Goal: Task Accomplishment & Management: Use online tool/utility

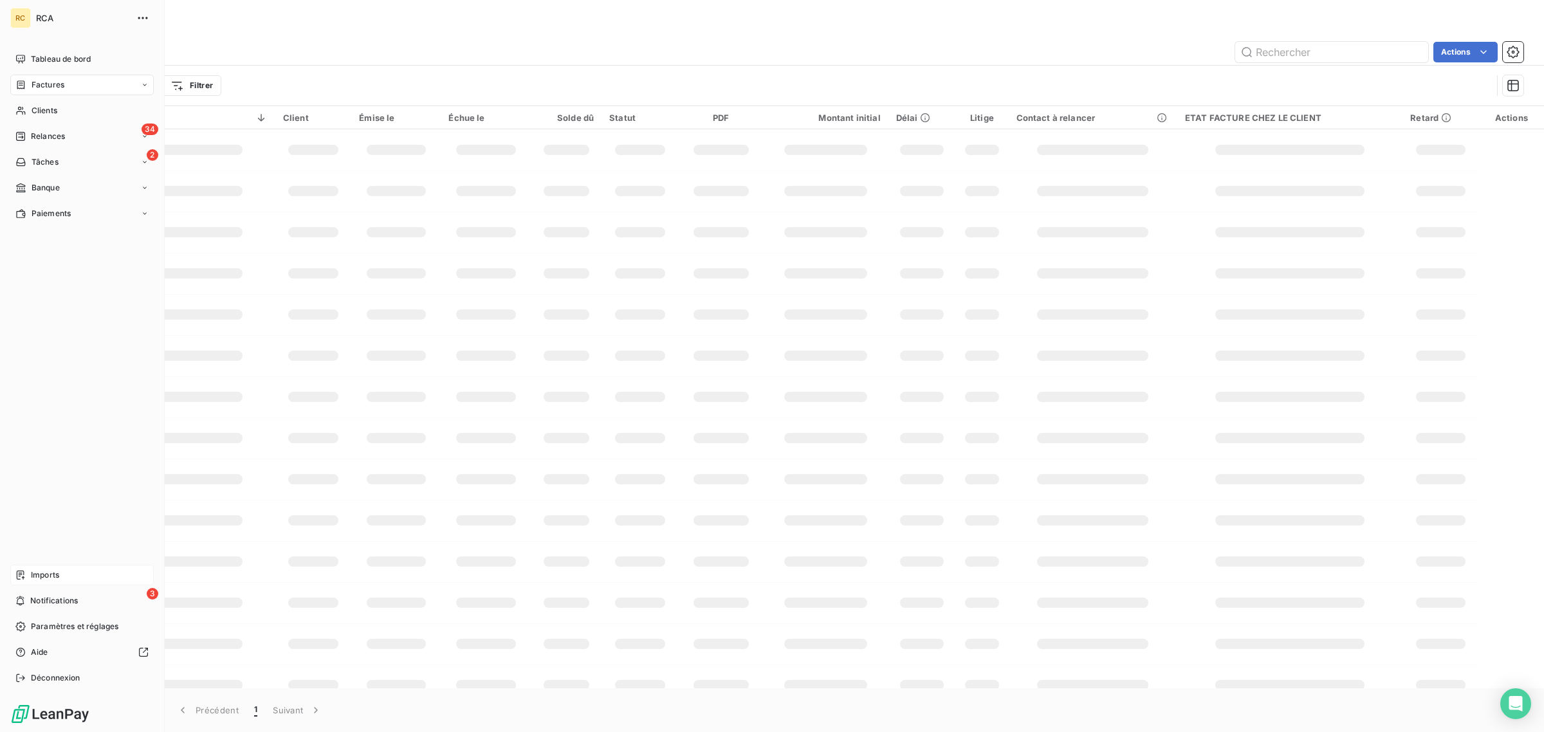
click at [35, 579] on span "Imports" at bounding box center [45, 575] width 28 height 12
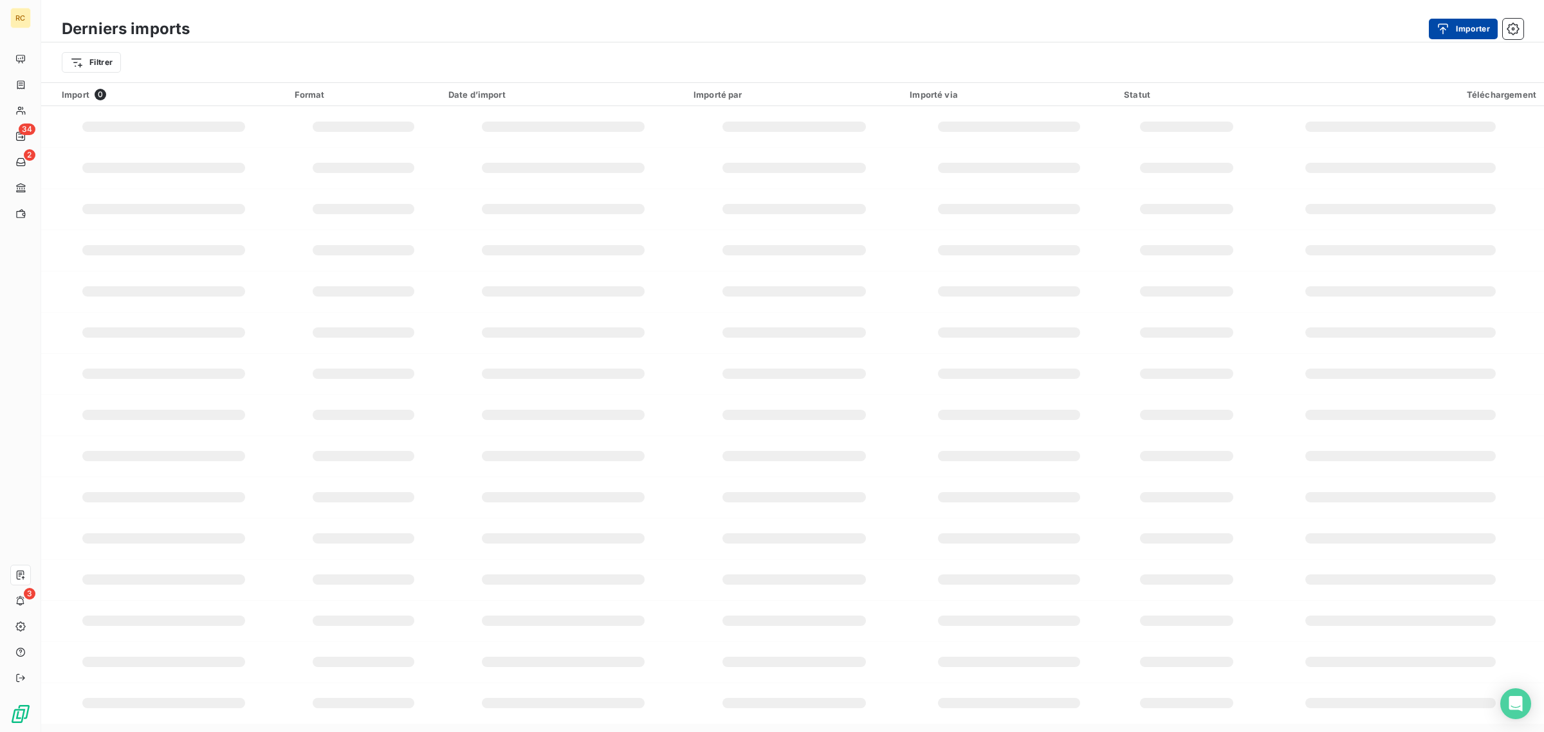
click at [1457, 30] on button "Importer" at bounding box center [1463, 29] width 69 height 21
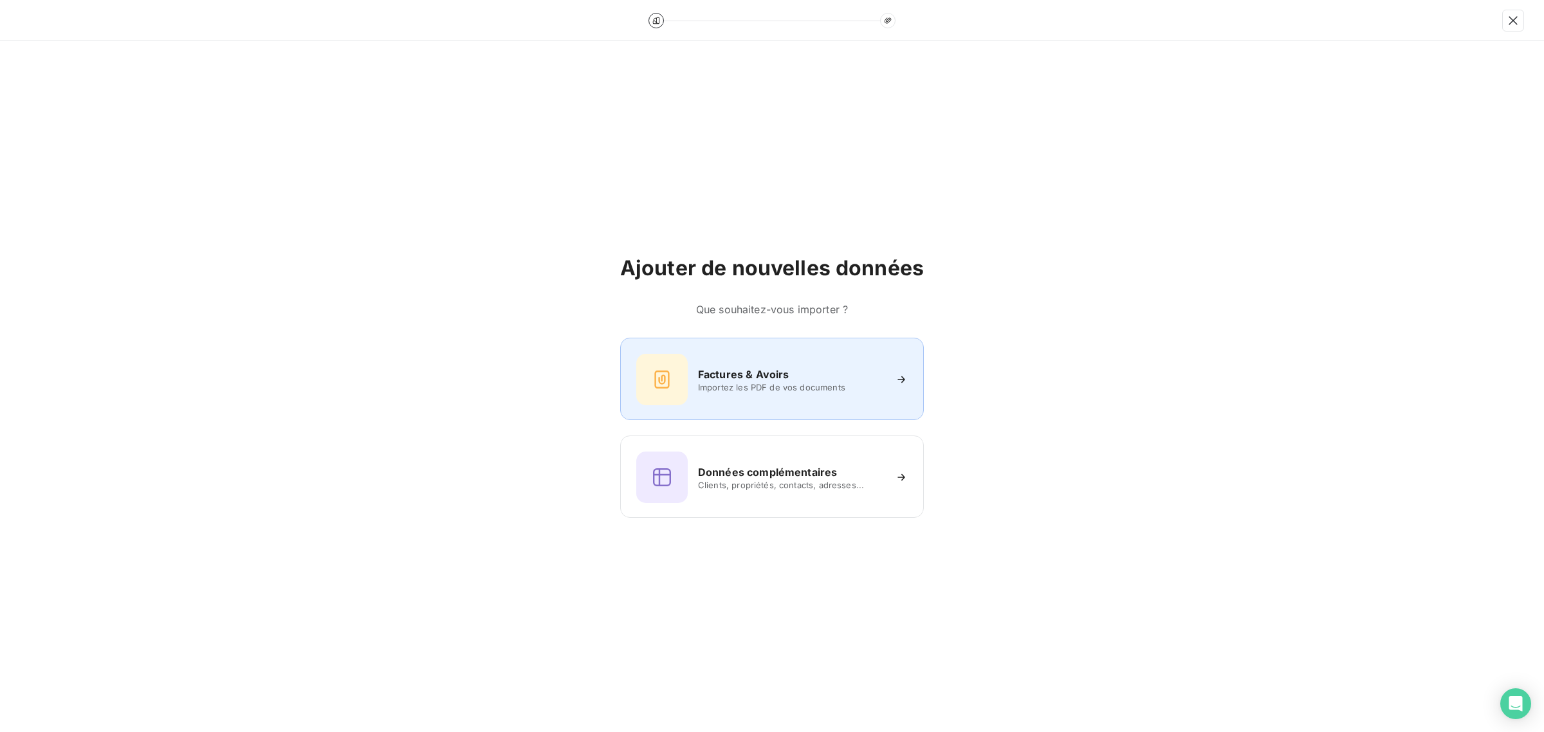
click at [741, 391] on span "Importez les PDF de vos documents" at bounding box center [791, 387] width 187 height 10
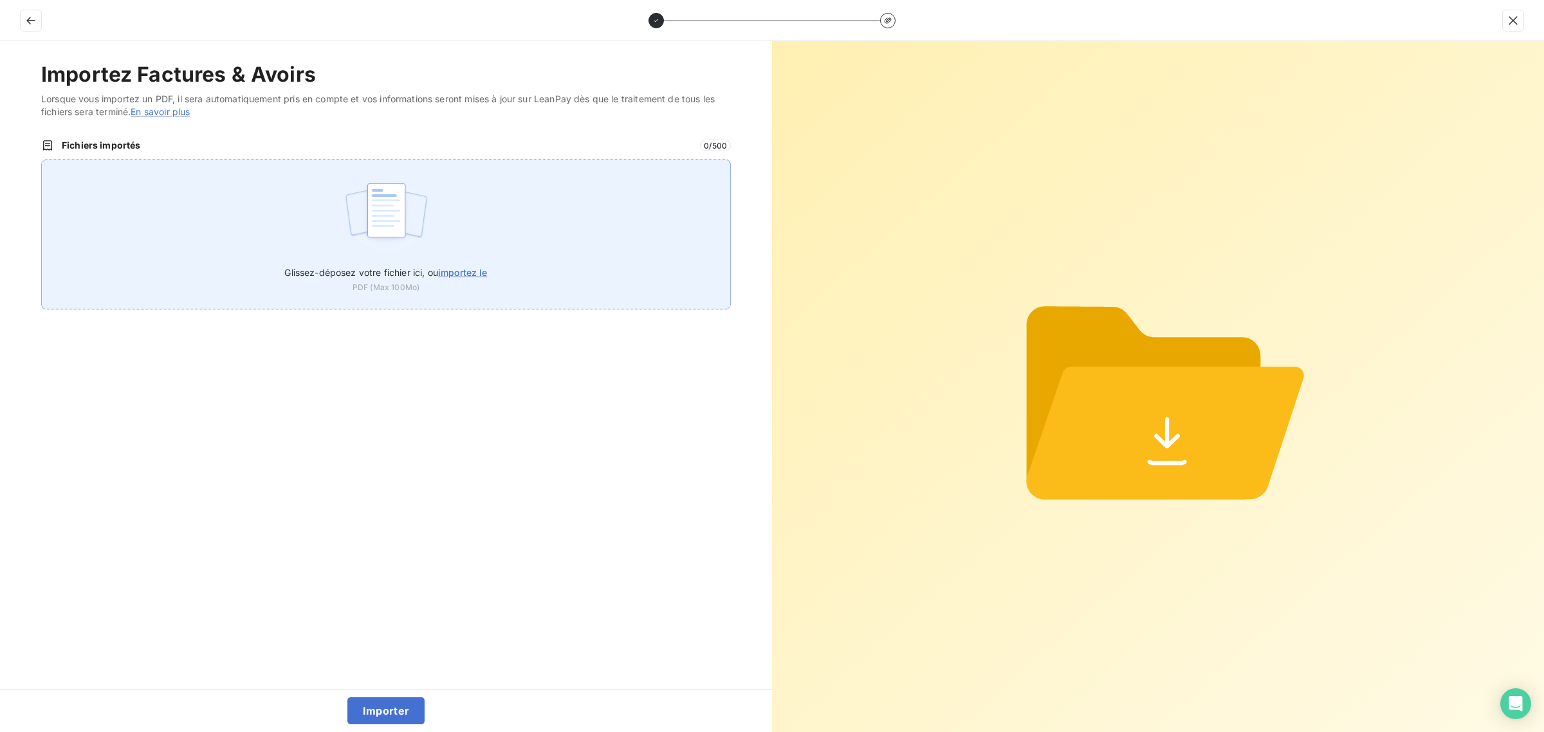
click at [400, 199] on img at bounding box center [387, 217] width 86 height 82
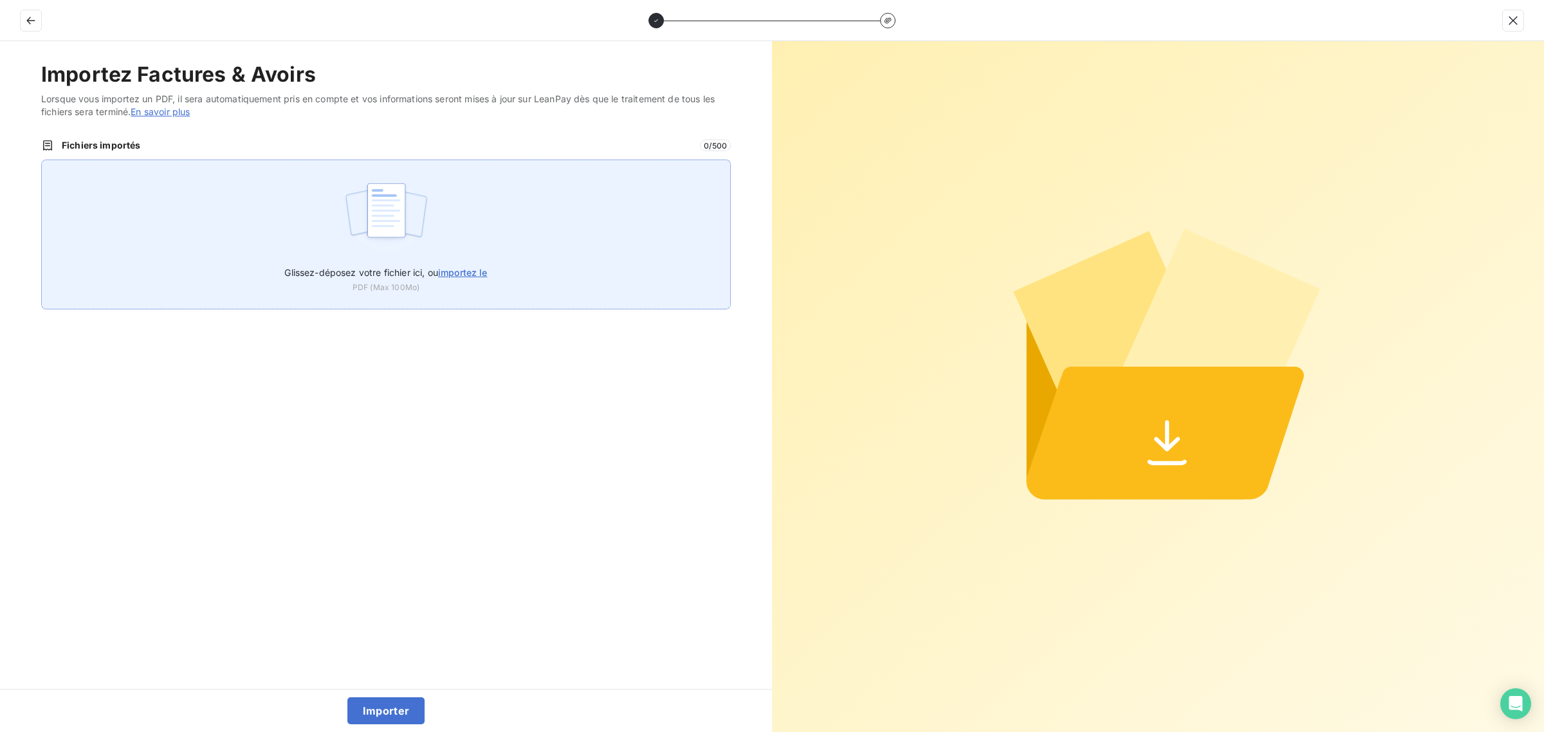
type input "C:\fakepath\FC38832.pdf"
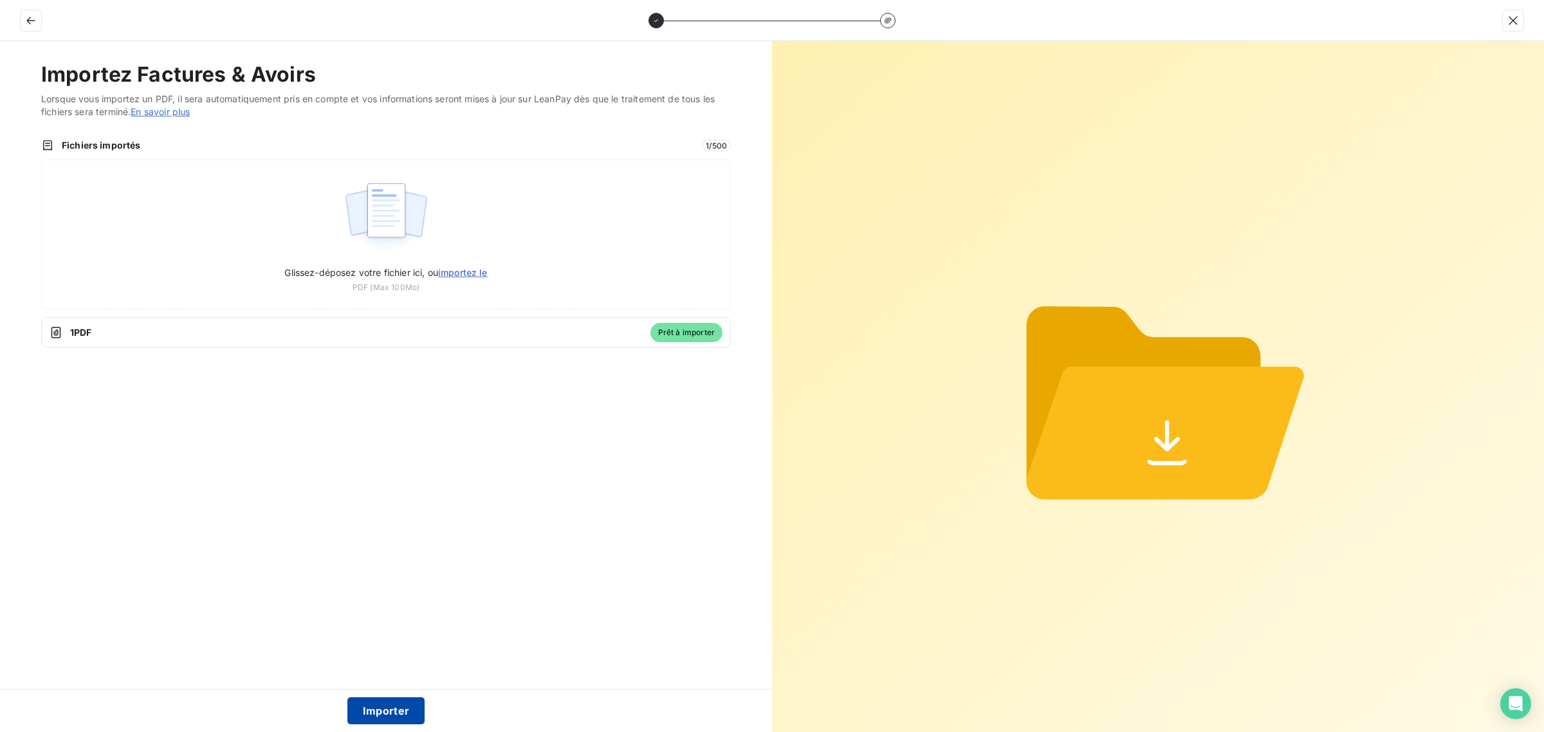
click at [397, 717] on button "Importer" at bounding box center [386, 710] width 78 height 27
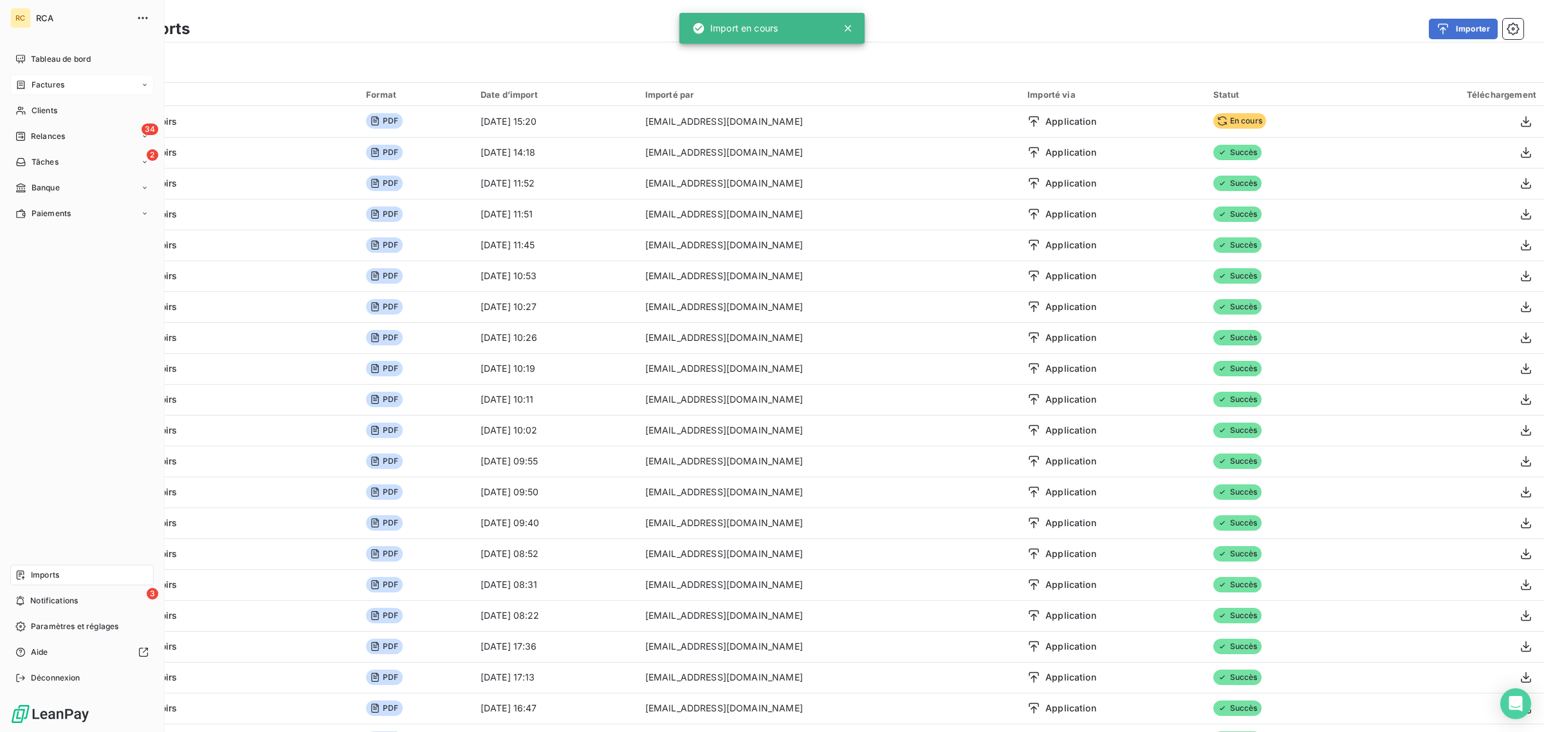
click at [61, 85] on span "Factures" at bounding box center [48, 85] width 33 height 12
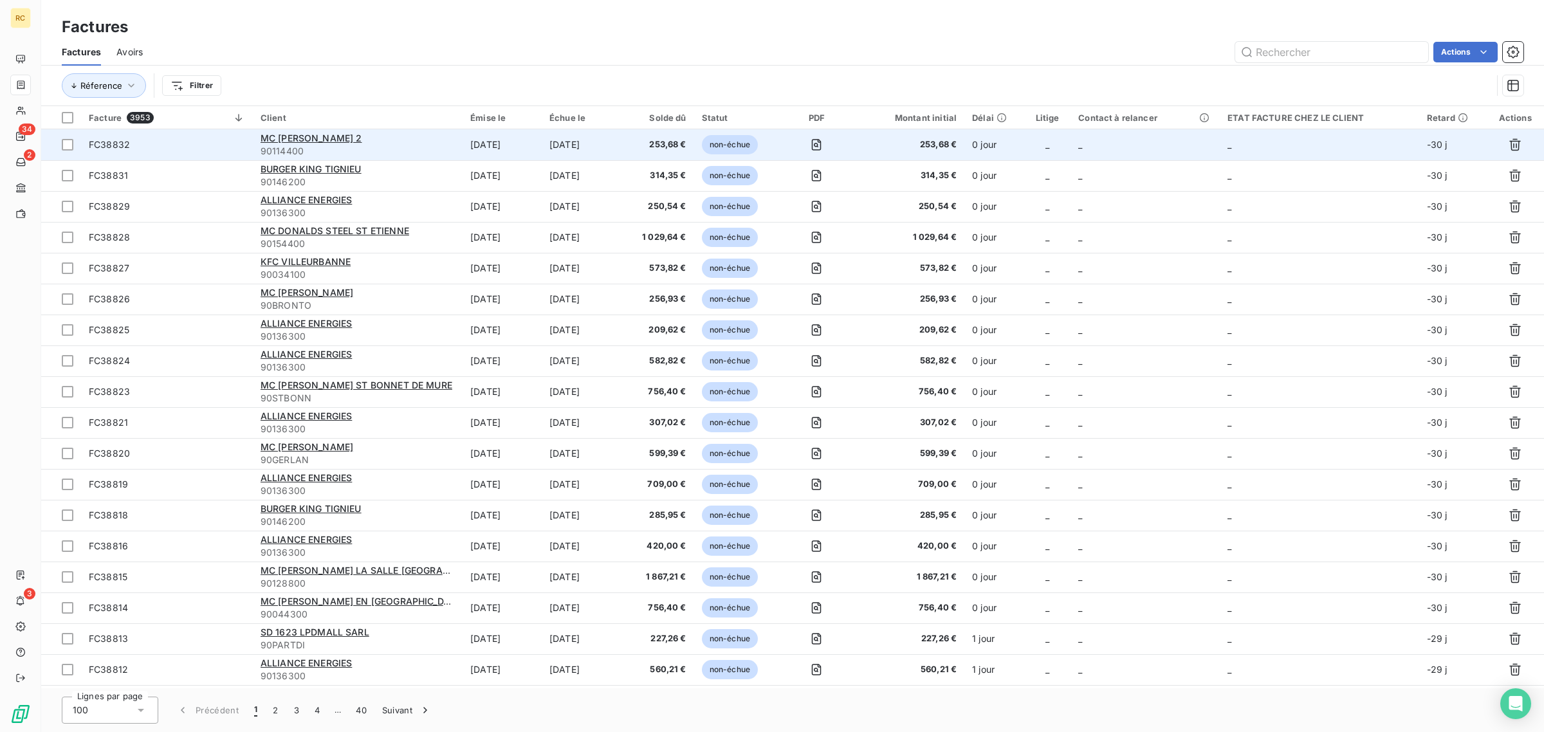
click at [188, 148] on span "FC38832" at bounding box center [167, 144] width 156 height 13
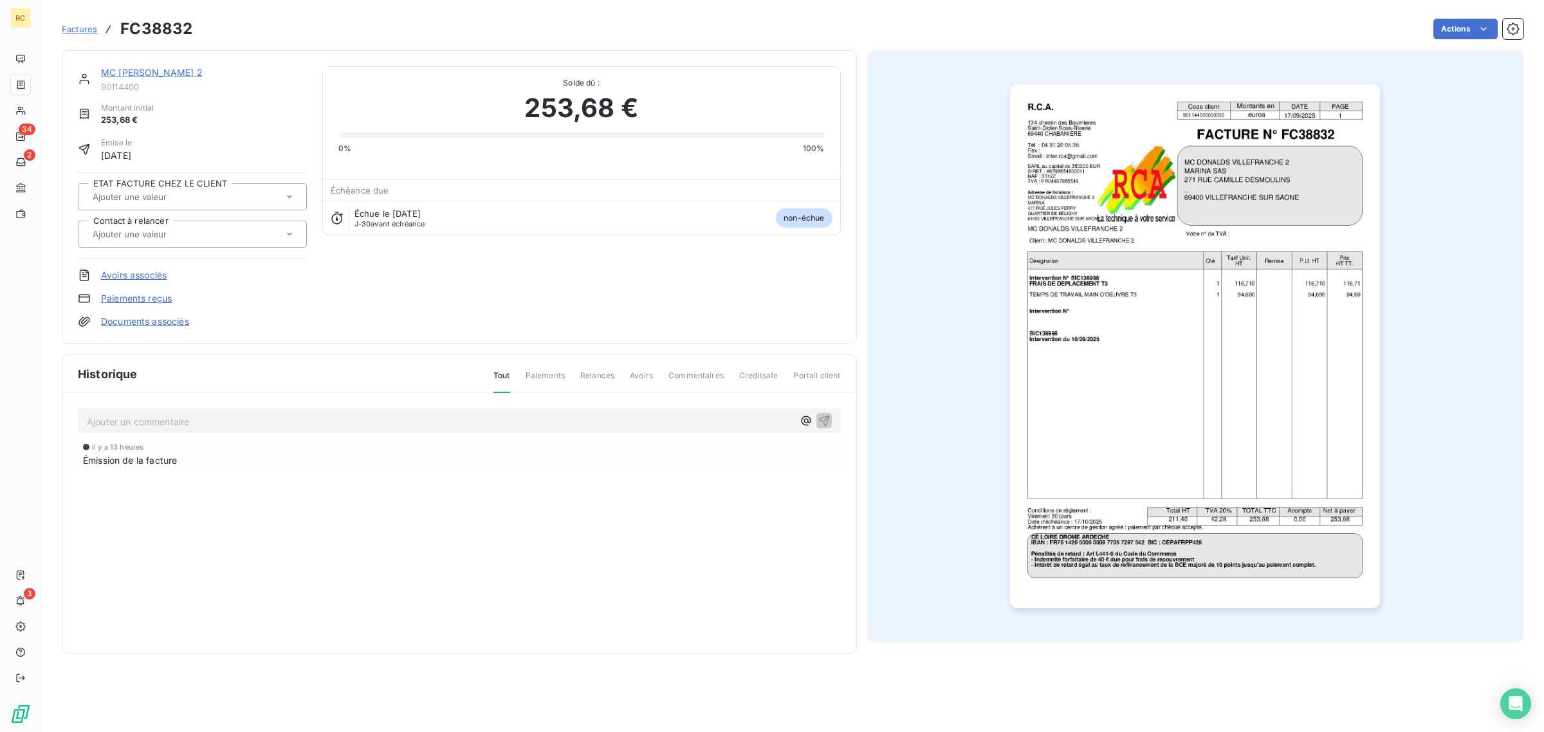
click at [149, 324] on link "Documents associés" at bounding box center [145, 321] width 88 height 13
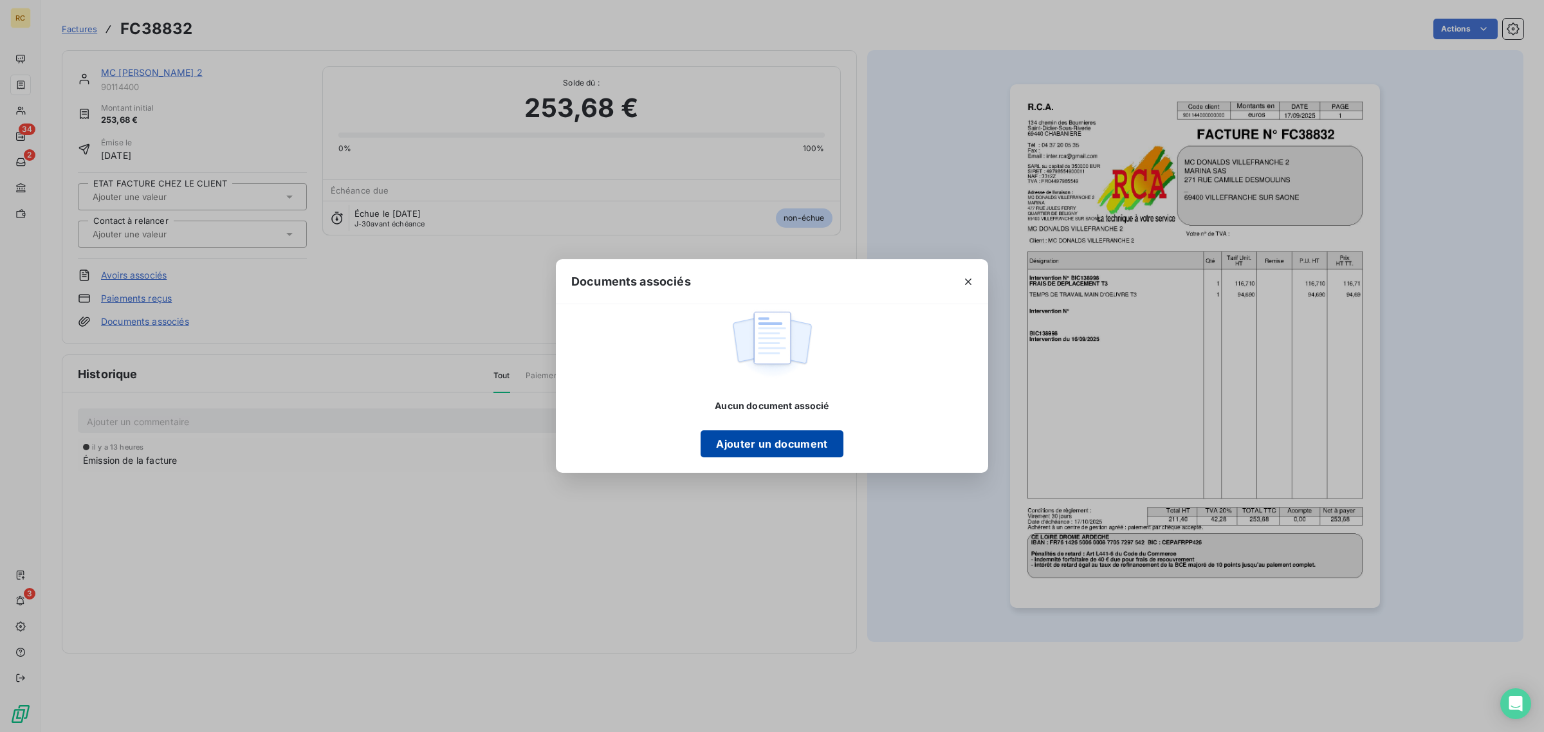
click at [782, 444] on button "Ajouter un document" at bounding box center [772, 443] width 142 height 27
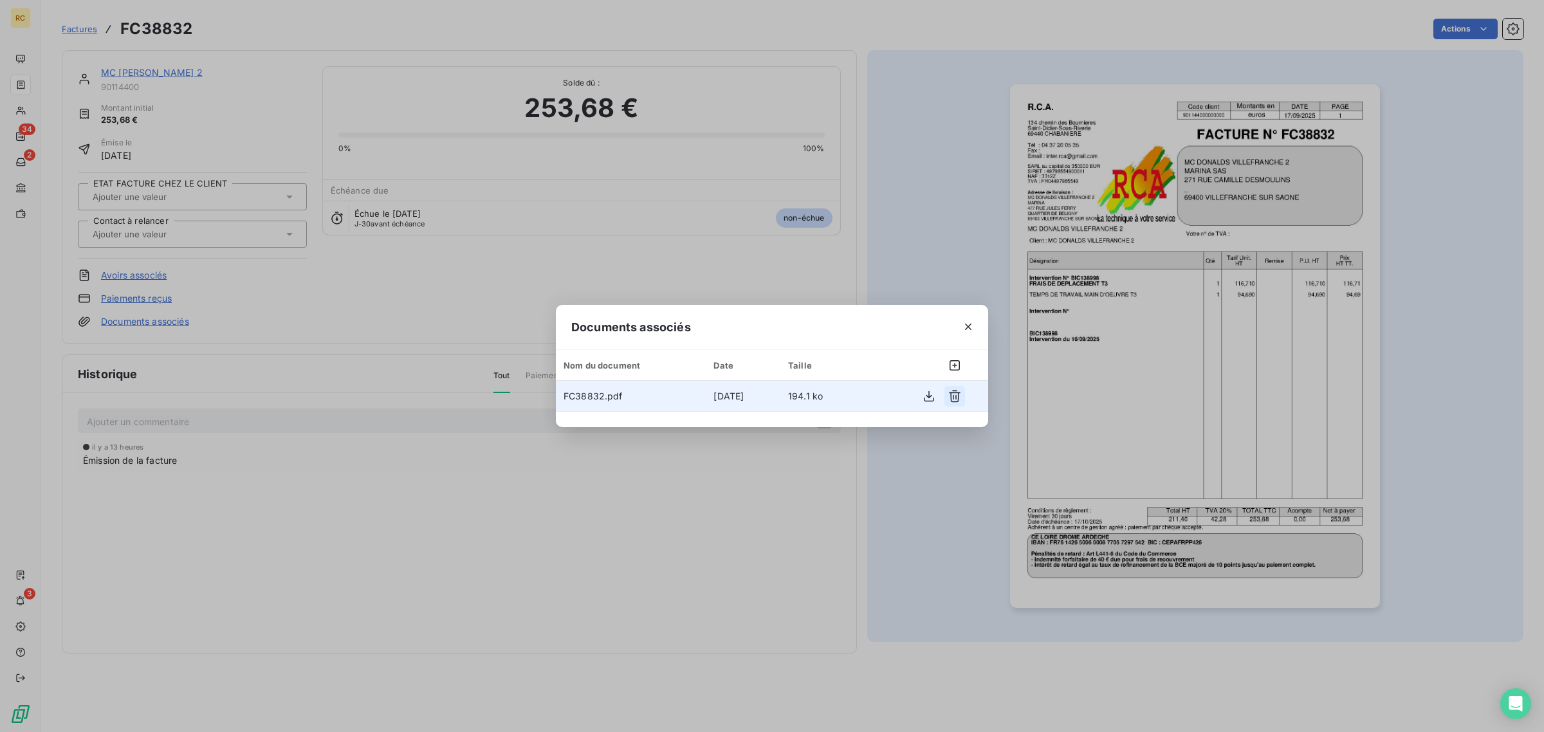
click at [954, 392] on icon "button" at bounding box center [955, 396] width 12 height 12
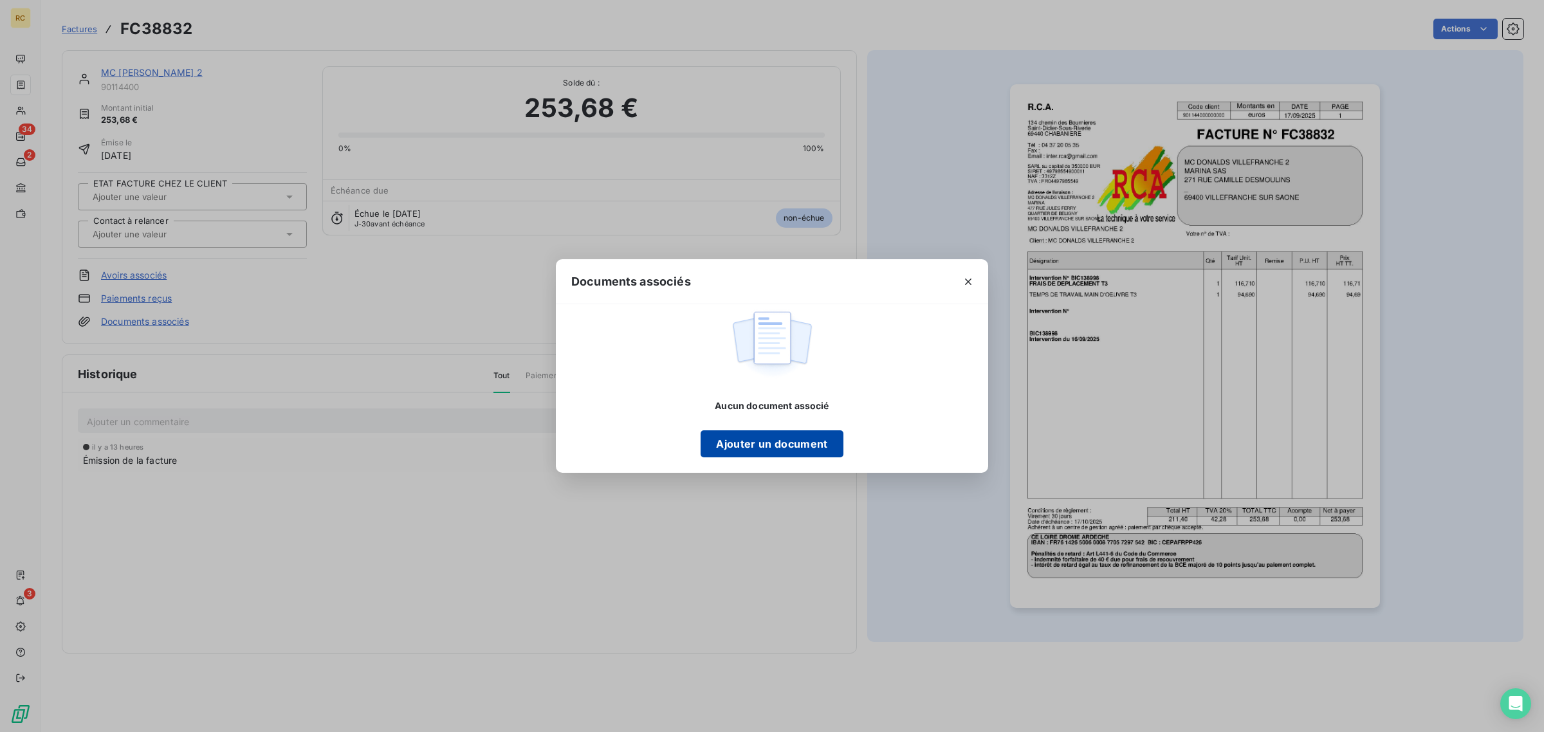
click at [782, 448] on button "Ajouter un document" at bounding box center [772, 443] width 142 height 27
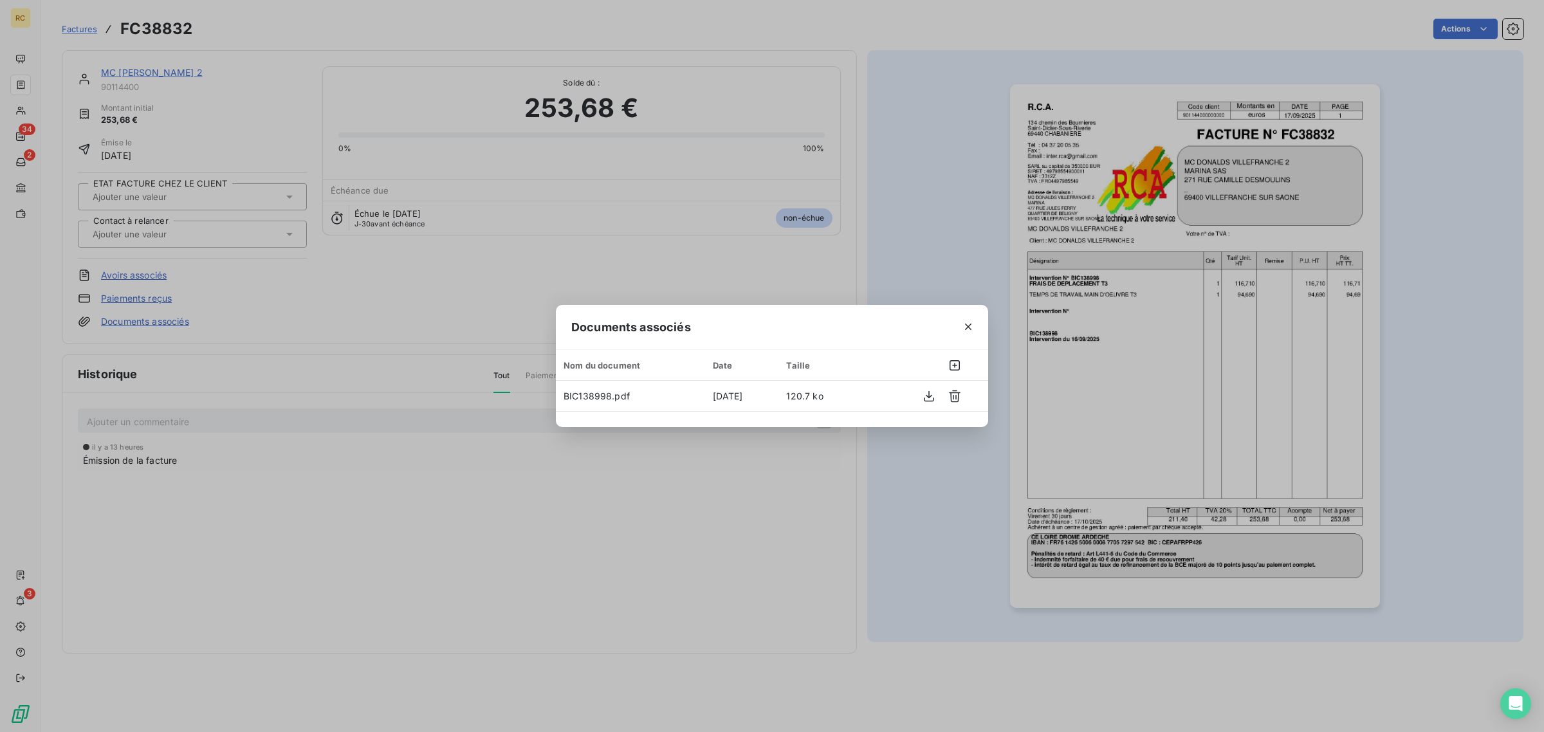
click at [1118, 288] on div "Documents associés Nom du document Date Taille BIC138998.pdf 17 sept. 2025 120.…" at bounding box center [772, 366] width 1544 height 732
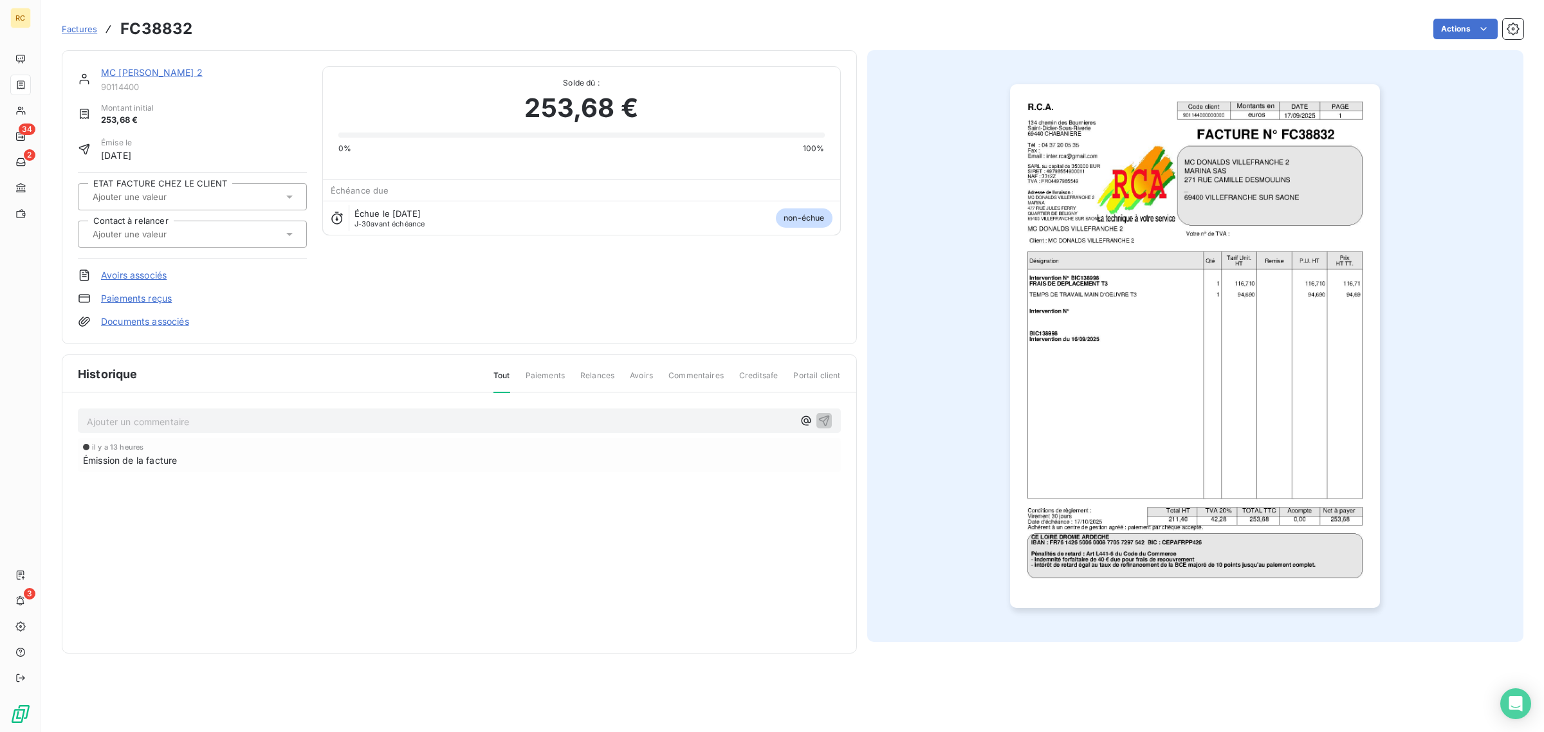
click at [1118, 291] on img "button" at bounding box center [1195, 346] width 370 height 524
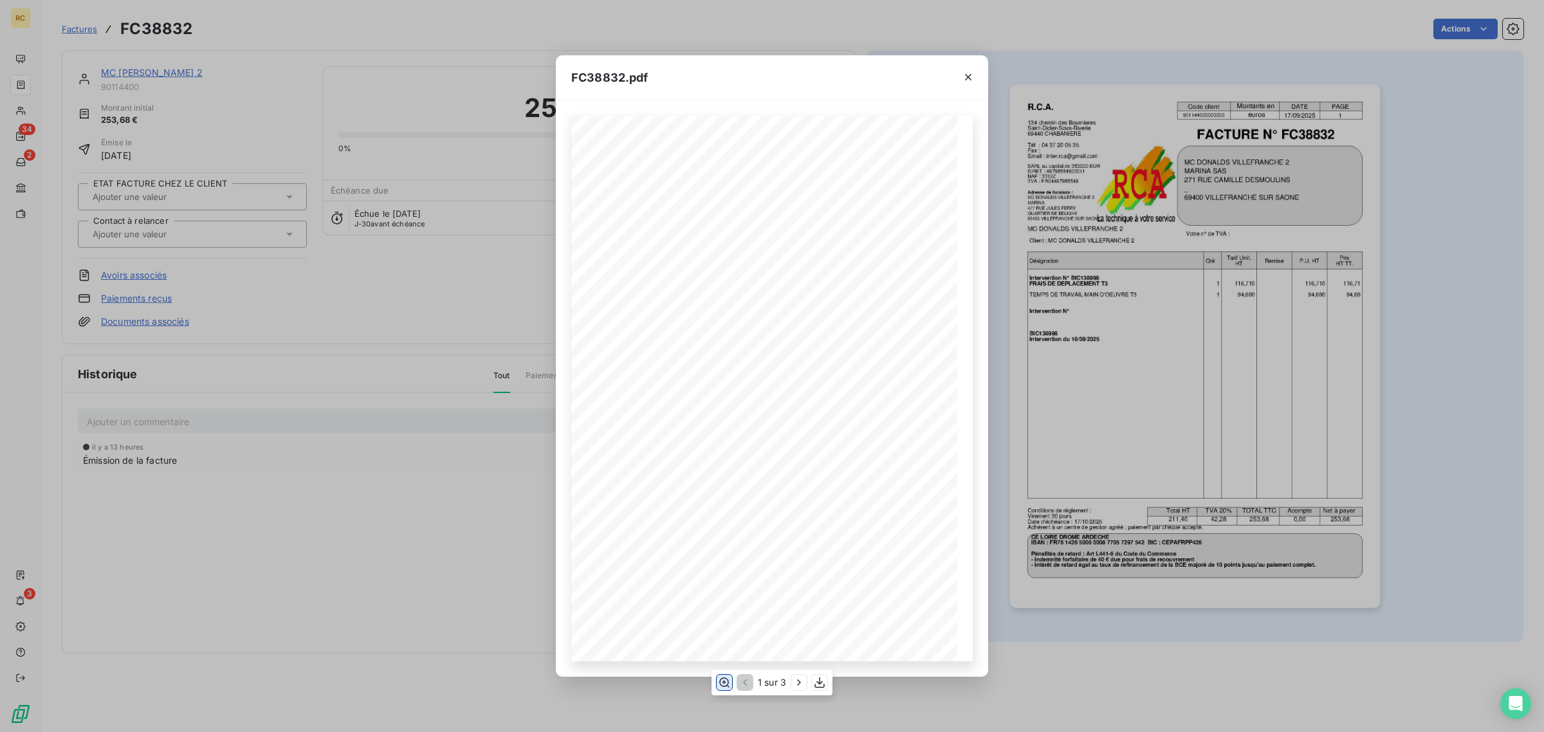
click at [721, 677] on icon "button" at bounding box center [724, 682] width 13 height 13
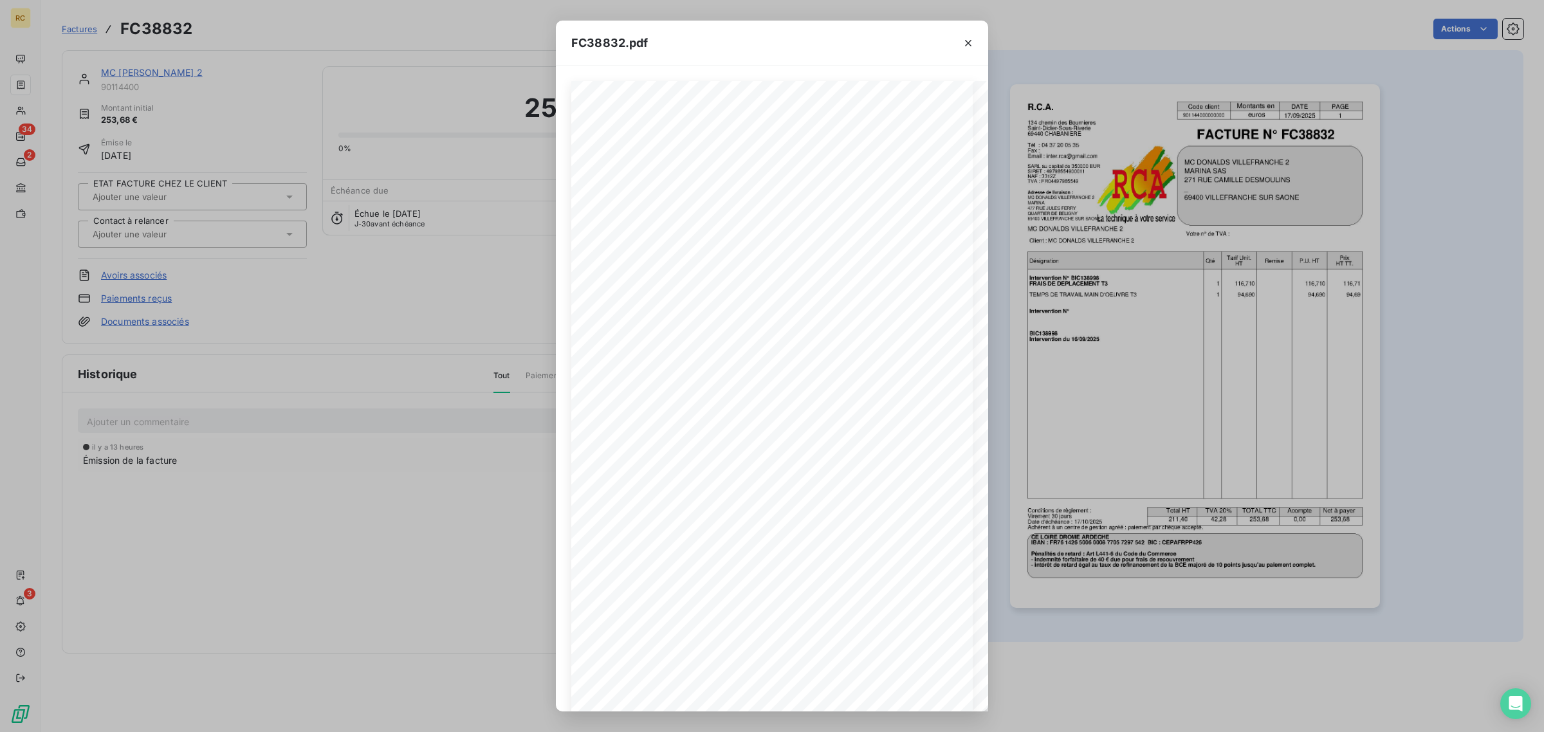
click at [1184, 223] on div "FC38832.pdf R.C.A. Code client Montants en DATE PAGE 901144000000000 euros 17/0…" at bounding box center [772, 366] width 1544 height 732
